Goal: Transaction & Acquisition: Purchase product/service

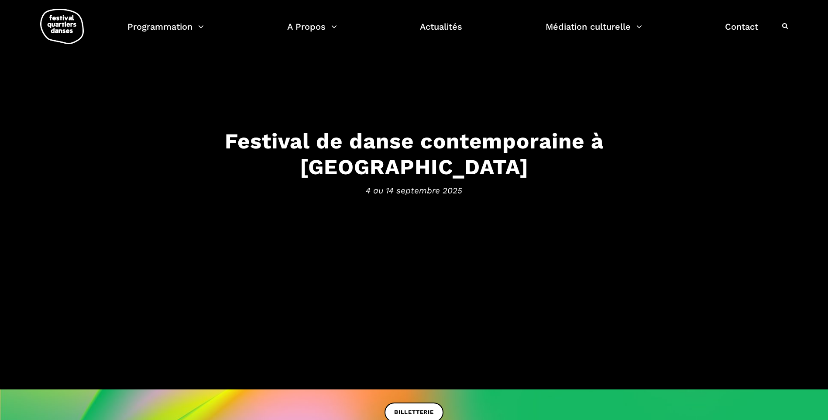
scroll to position [70, 0]
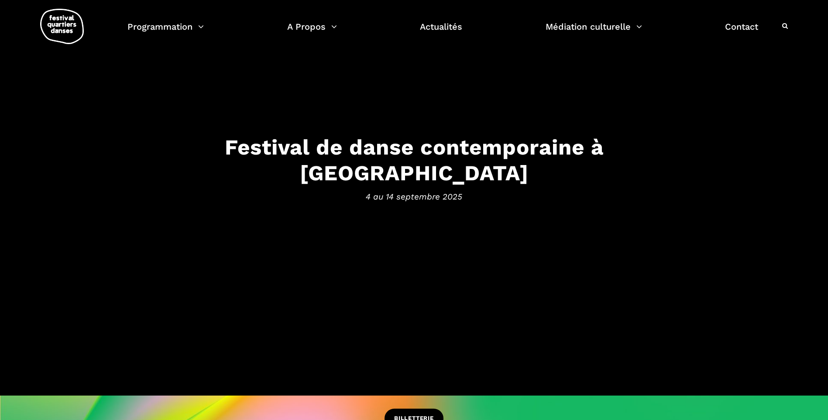
click at [418, 412] on link "BILLETTERIE" at bounding box center [413, 418] width 59 height 20
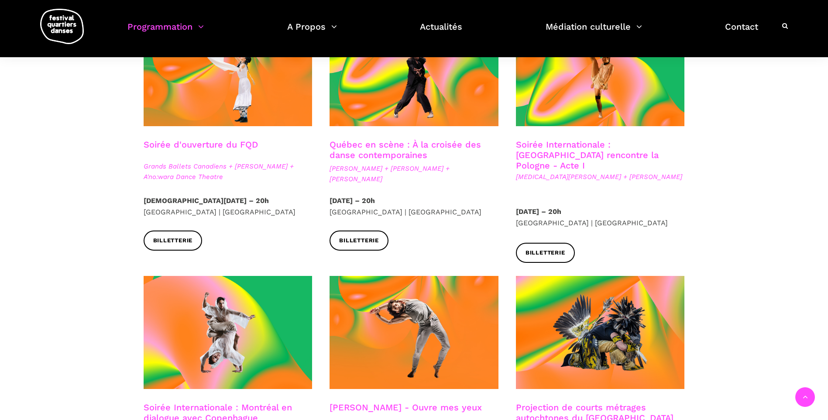
scroll to position [279, 0]
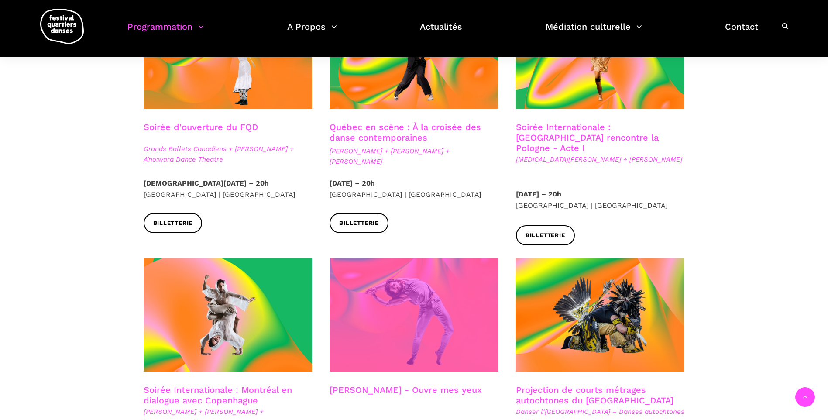
click at [353, 332] on span at bounding box center [413, 314] width 169 height 113
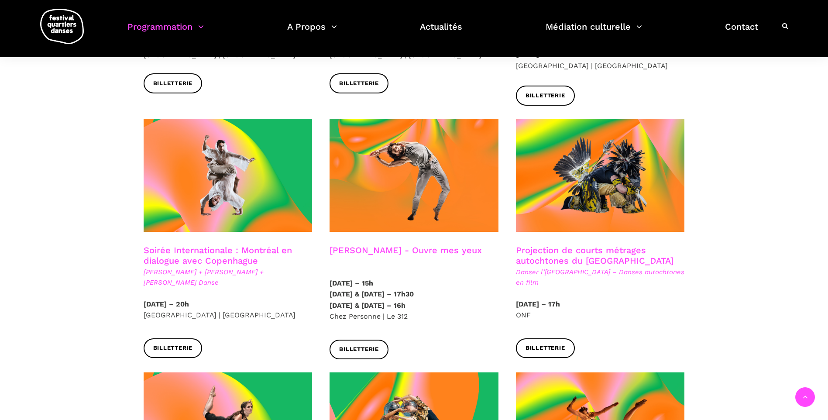
scroll to position [425, 0]
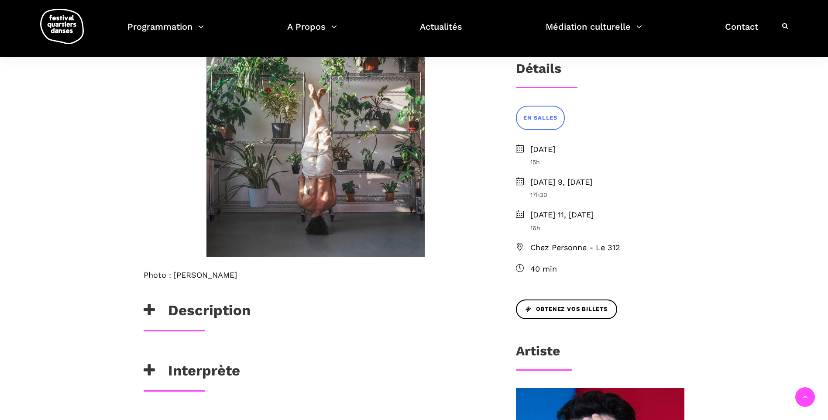
scroll to position [267, 0]
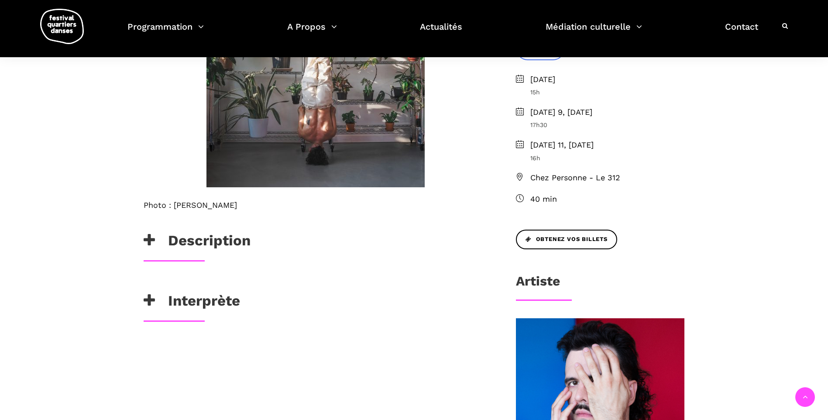
click at [231, 239] on h3 "Description" at bounding box center [197, 243] width 107 height 22
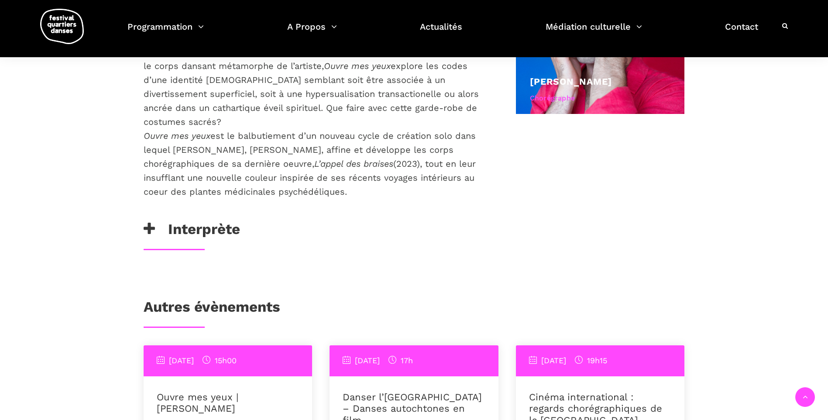
scroll to position [652, 0]
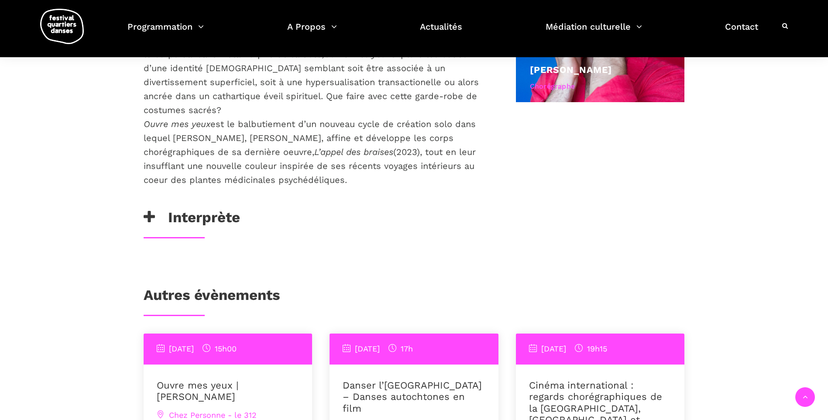
click at [206, 209] on h3 "Interprète" at bounding box center [192, 220] width 96 height 22
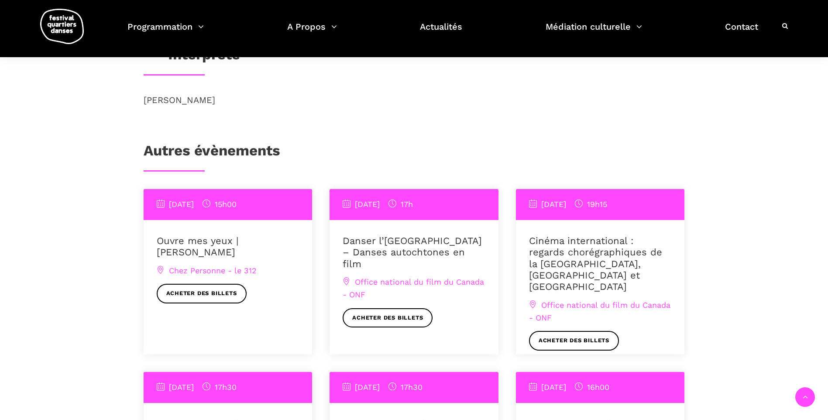
scroll to position [832, 0]
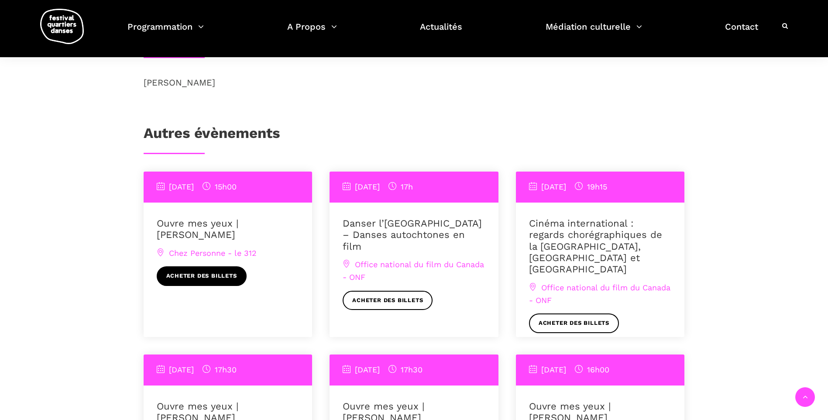
click at [195, 266] on link "Acheter des billets" at bounding box center [202, 276] width 90 height 20
